Goal: Transaction & Acquisition: Purchase product/service

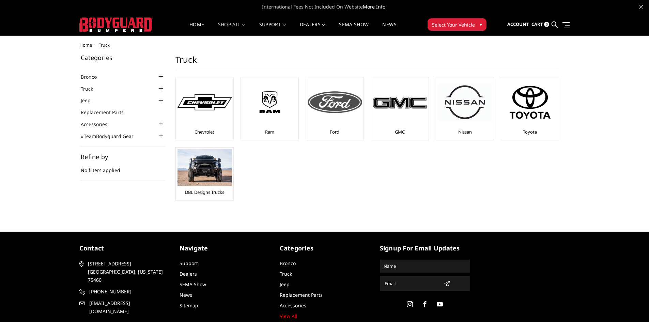
click at [349, 110] on img at bounding box center [335, 102] width 54 height 22
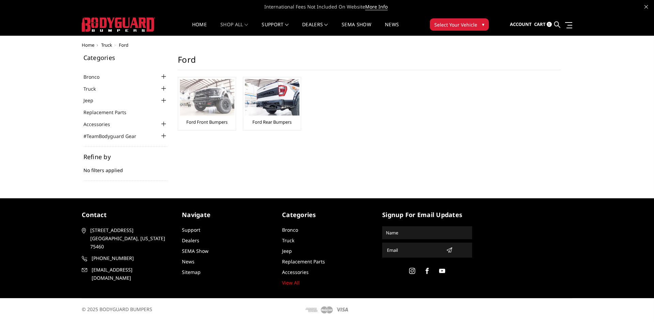
click at [215, 99] on img at bounding box center [207, 97] width 54 height 36
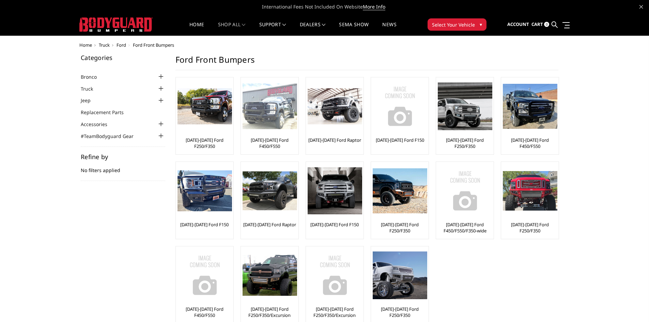
click at [265, 117] on img at bounding box center [269, 106] width 54 height 46
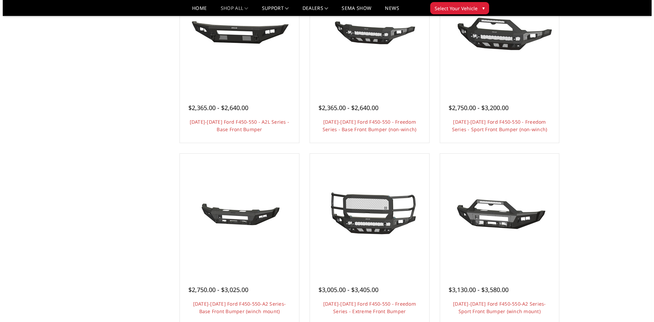
scroll to position [375, 0]
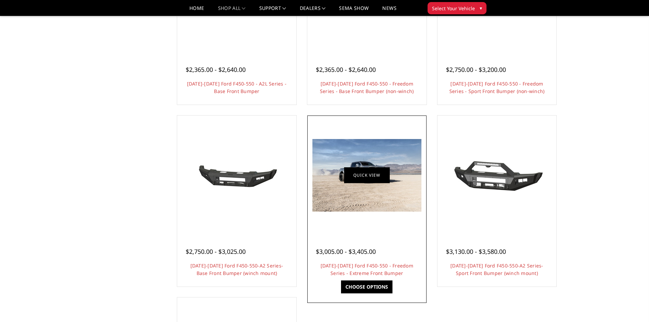
click at [378, 183] on link "Quick view" at bounding box center [367, 175] width 46 height 16
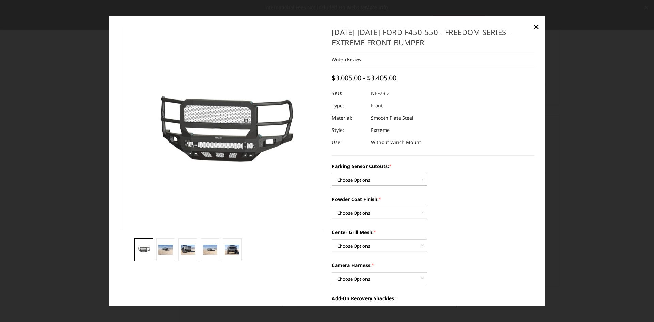
click at [395, 176] on select "Choose Options No - Without Parking Sensor Cutouts Yes - With Parking Sensor Cu…" at bounding box center [379, 179] width 95 height 13
click at [448, 174] on div "Parking Sensor Cutouts: * Choose Options No - Without Parking Sensor Cutouts Ye…" at bounding box center [433, 173] width 203 height 23
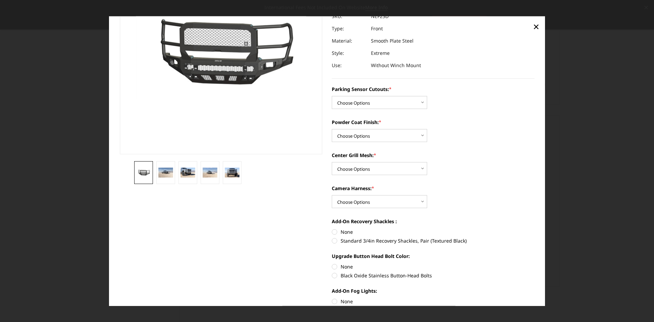
scroll to position [102, 0]
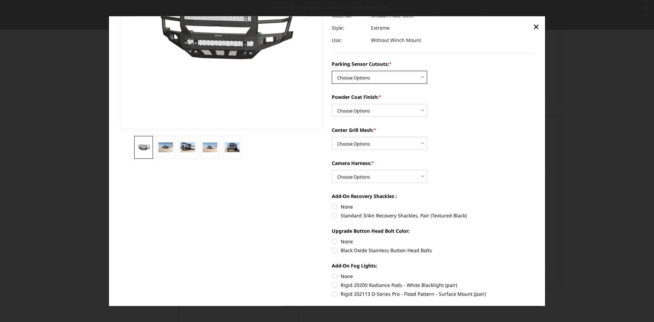
click at [420, 82] on select "Choose Options No - Without Parking Sensor Cutouts Yes - With Parking Sensor Cu…" at bounding box center [379, 77] width 95 height 13
select select "2590"
click at [332, 71] on select "Choose Options No - Without Parking Sensor Cutouts Yes - With Parking Sensor Cu…" at bounding box center [379, 77] width 95 height 13
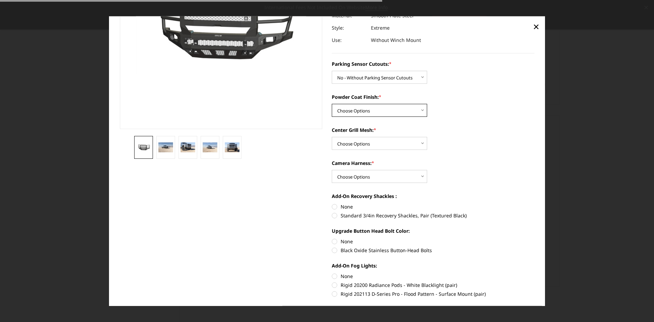
click at [412, 112] on select "Choose Options Bare Metal Textured Black Powder Coat" at bounding box center [379, 110] width 95 height 13
select select "2593"
click at [332, 104] on select "Choose Options Bare Metal Textured Black Powder Coat" at bounding box center [379, 110] width 95 height 13
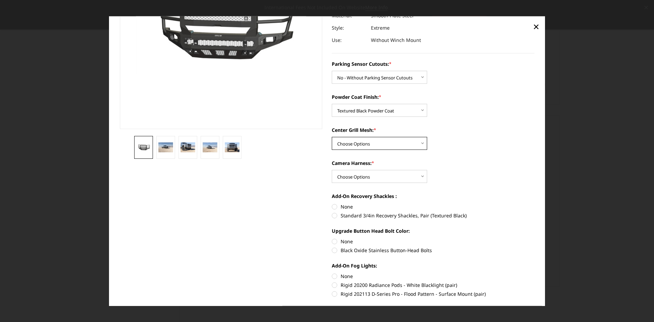
click at [419, 140] on select "Choose Options With Center Grill Mesh Without Center Grill Mesh" at bounding box center [379, 143] width 95 height 13
select select "2594"
click at [332, 137] on select "Choose Options With Center Grill Mesh Without Center Grill Mesh" at bounding box center [379, 143] width 95 height 13
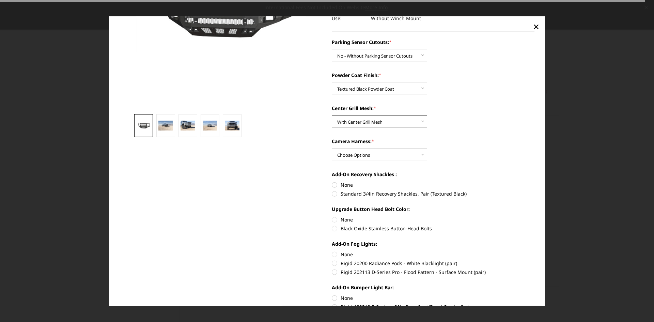
scroll to position [136, 0]
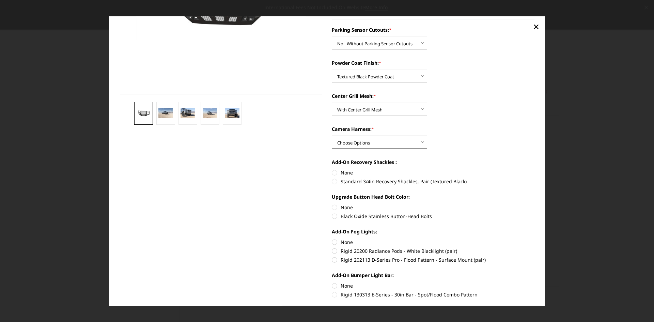
click at [422, 146] on select "Choose Options WITH Camera Harness WITHOUT Camera Harness" at bounding box center [379, 142] width 95 height 13
select select "2597"
click at [332, 136] on select "Choose Options WITH Camera Harness WITHOUT Camera Harness" at bounding box center [379, 142] width 95 height 13
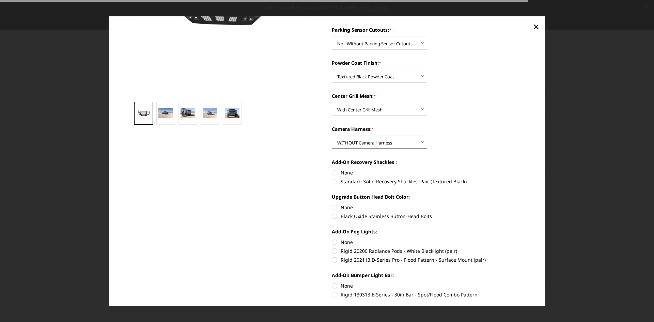
scroll to position [170, 0]
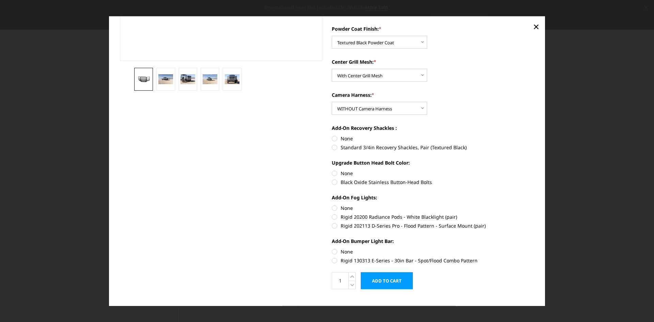
click at [335, 147] on label "Standard 3/4in Recovery Shackles, Pair (Textured Black)" at bounding box center [433, 147] width 203 height 7
click at [534, 135] on input "Standard 3/4in Recovery Shackles, Pair (Textured Black)" at bounding box center [534, 135] width 0 height 0
radio input "true"
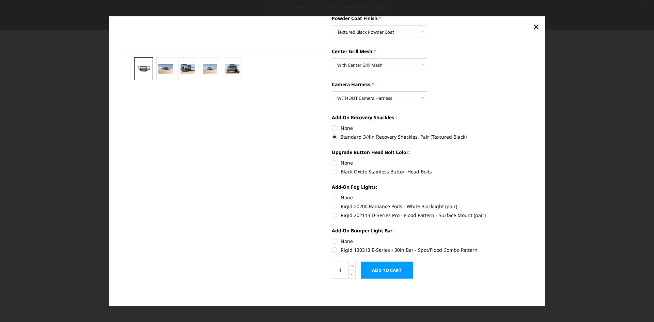
click at [344, 170] on label "Black Oxide Stainless Button-Head Bolts" at bounding box center [433, 171] width 203 height 7
click at [534, 159] on input "Black Oxide Stainless Button-Head Bolts" at bounding box center [534, 159] width 0 height 0
radio input "true"
click at [347, 197] on label "None" at bounding box center [433, 197] width 203 height 7
click at [332, 194] on input "None" at bounding box center [332, 194] width 0 height 0
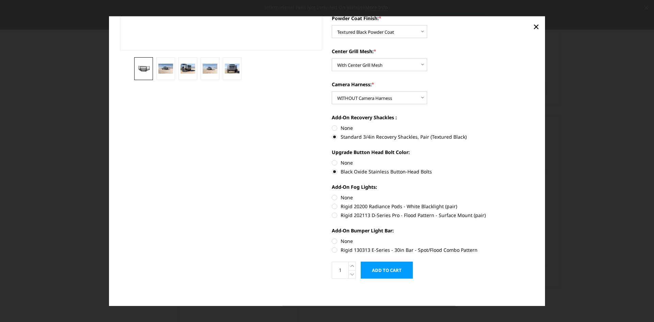
radio input "true"
click at [339, 239] on label "None" at bounding box center [433, 240] width 203 height 7
click at [332, 238] on input "None" at bounding box center [332, 237] width 0 height 0
radio input "true"
click at [386, 272] on input "Add to Cart" at bounding box center [387, 270] width 52 height 17
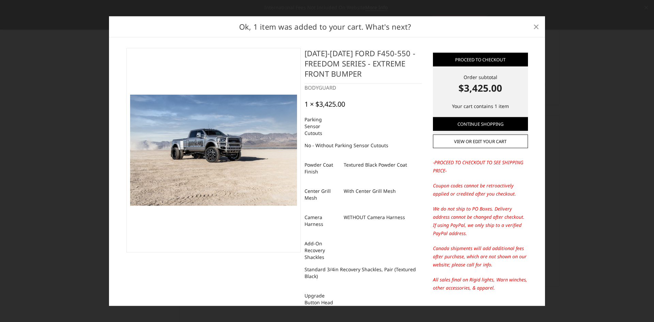
click at [534, 29] on span "×" at bounding box center [536, 26] width 6 height 15
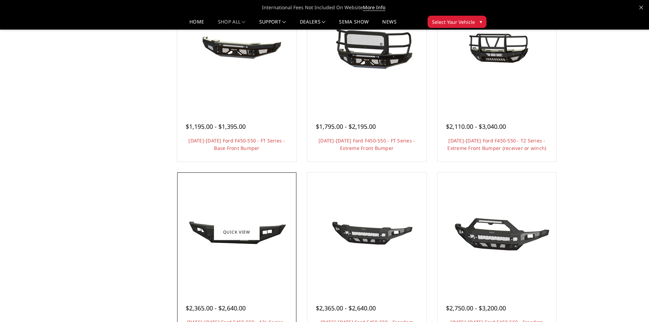
scroll to position [0, 0]
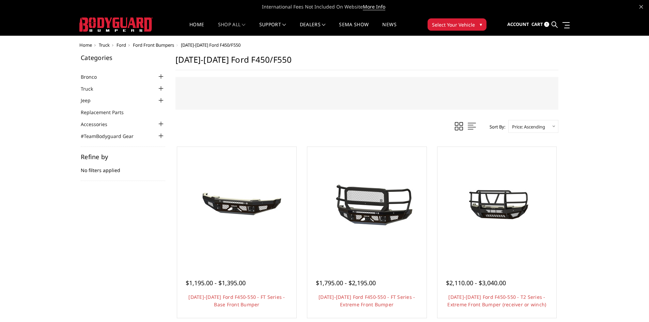
drag, startPoint x: 44, startPoint y: 79, endPoint x: 79, endPoint y: 38, distance: 53.4
